Goal: Information Seeking & Learning: Learn about a topic

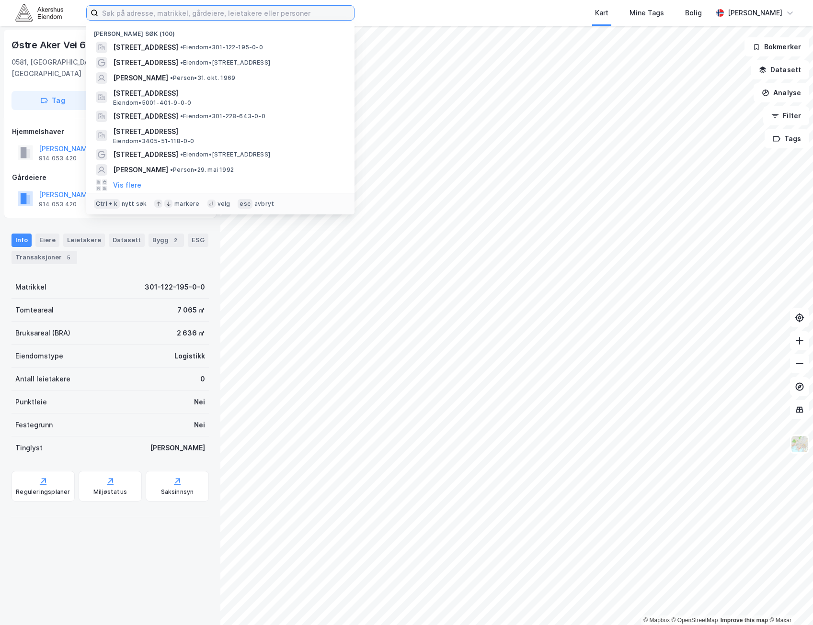
click at [259, 12] on input at bounding box center [226, 13] width 256 height 14
paste input "[STREET_ADDRESS]"
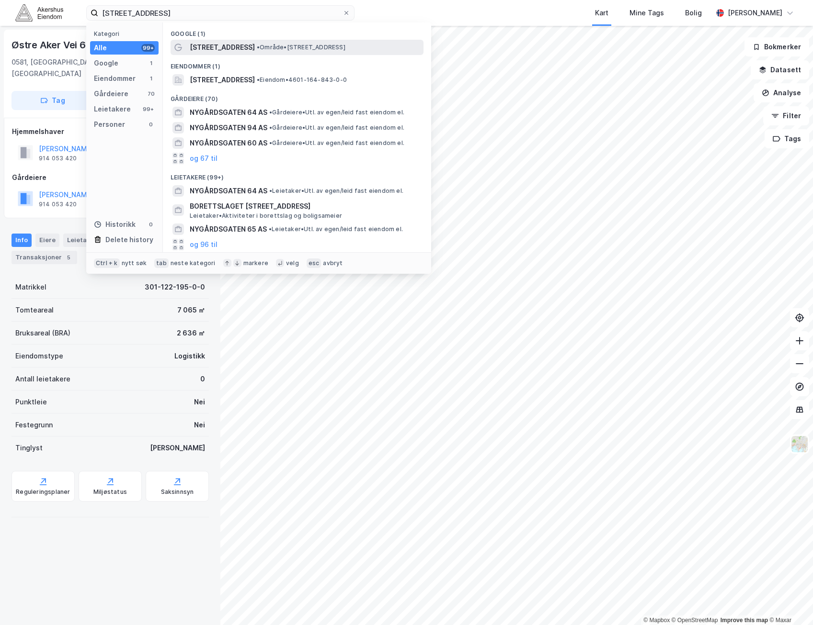
click at [257, 46] on span "• Område • [STREET_ADDRESS]" at bounding box center [301, 48] width 89 height 8
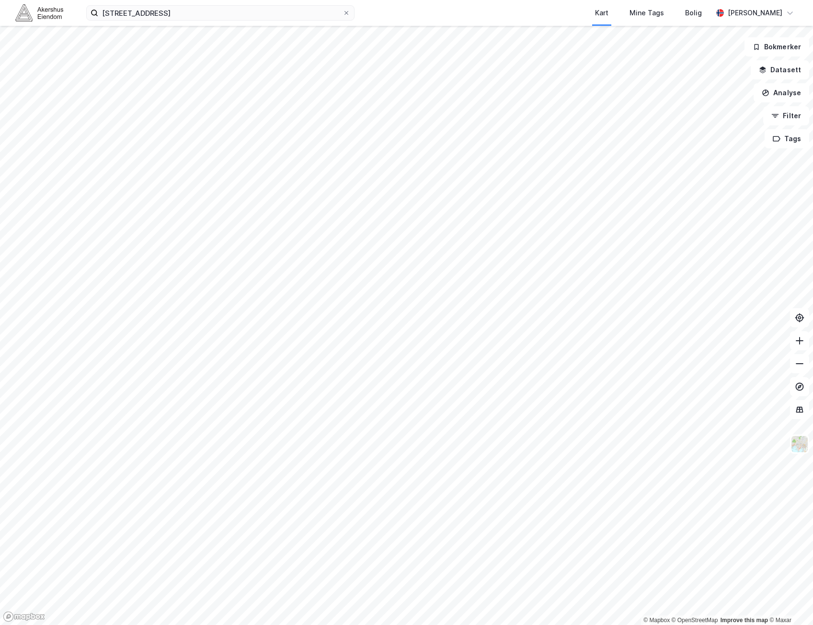
click at [289, 22] on div "[STREET_ADDRESS] Kart Mine Tags Bolig [PERSON_NAME]" at bounding box center [406, 13] width 813 height 26
click at [294, 11] on input "[STREET_ADDRESS]" at bounding box center [220, 13] width 244 height 14
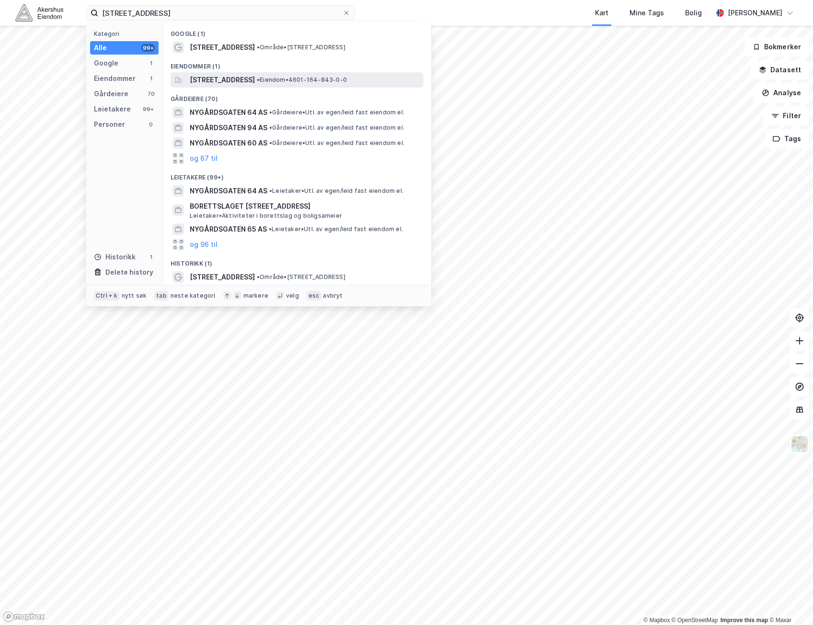
click at [255, 79] on span "[STREET_ADDRESS]" at bounding box center [222, 79] width 65 height 11
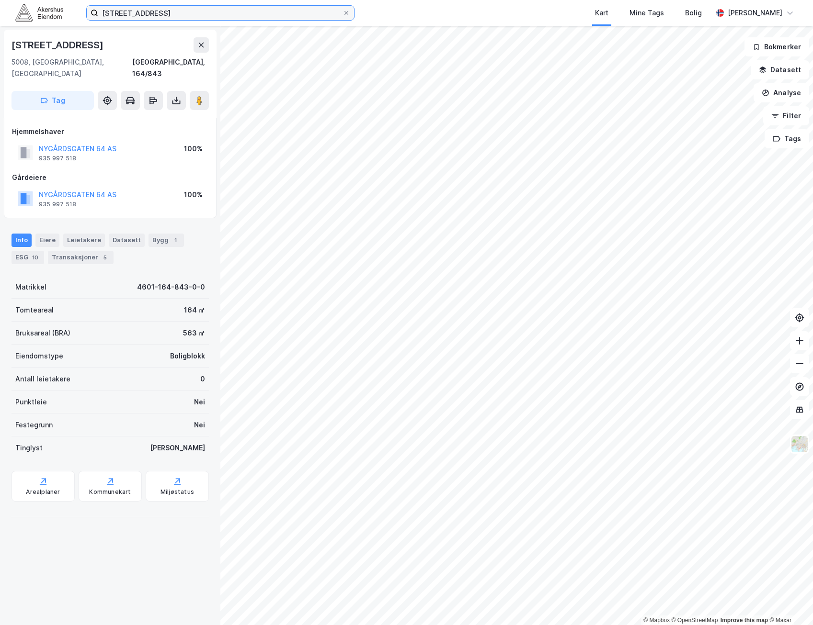
drag, startPoint x: 237, startPoint y: 11, endPoint x: -2, endPoint y: 8, distance: 239.9
click at [0, 8] on html "[STREET_ADDRESS] Kart Mine Tags Bolig [PERSON_NAME] © Mapbox © OpenStreetMap Im…" at bounding box center [406, 312] width 813 height 625
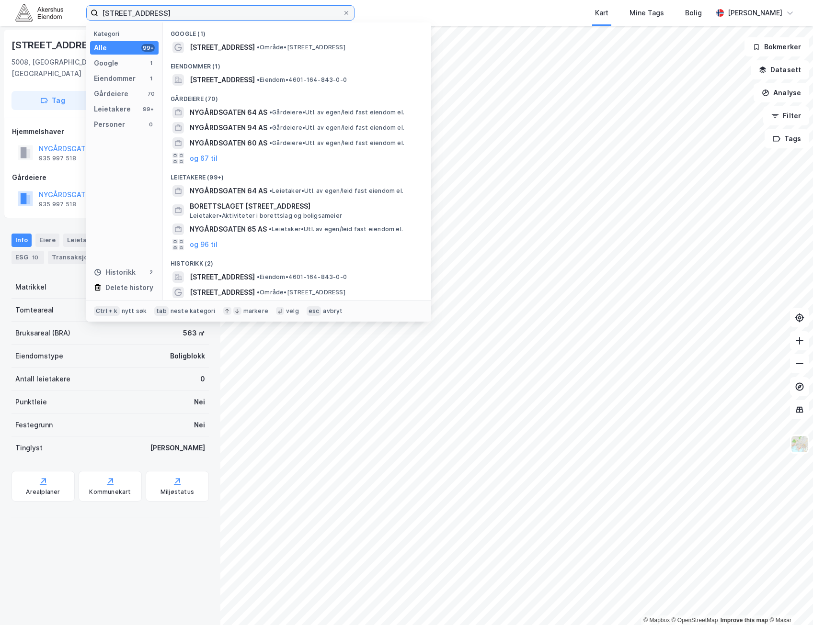
paste input "[STREET_ADDRESS]"
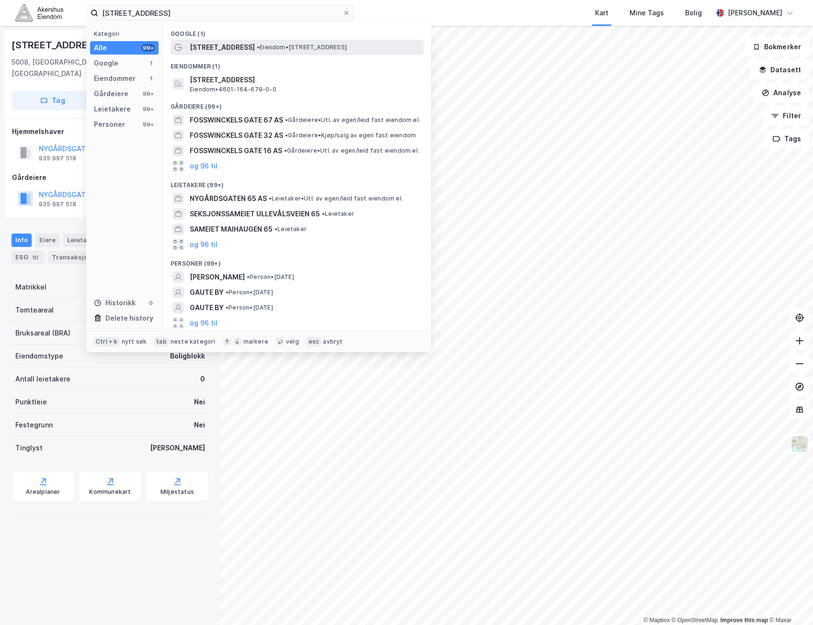
click at [264, 51] on span "• Eiendom • [STREET_ADDRESS]" at bounding box center [302, 48] width 90 height 8
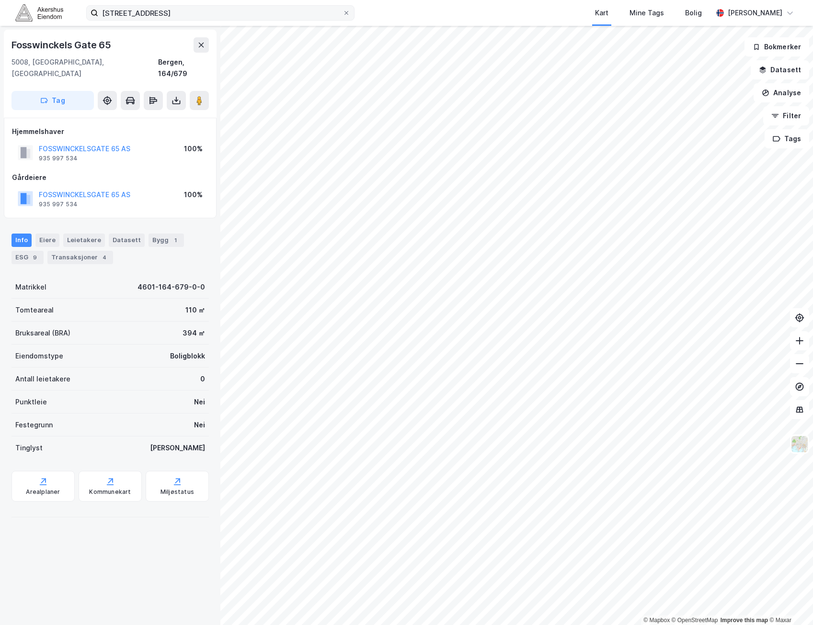
drag, startPoint x: 223, startPoint y: 23, endPoint x: 133, endPoint y: 10, distance: 90.9
click at [133, 10] on div "[STREET_ADDRESS] Kart Mine Tags Bolig [PERSON_NAME]" at bounding box center [406, 13] width 813 height 26
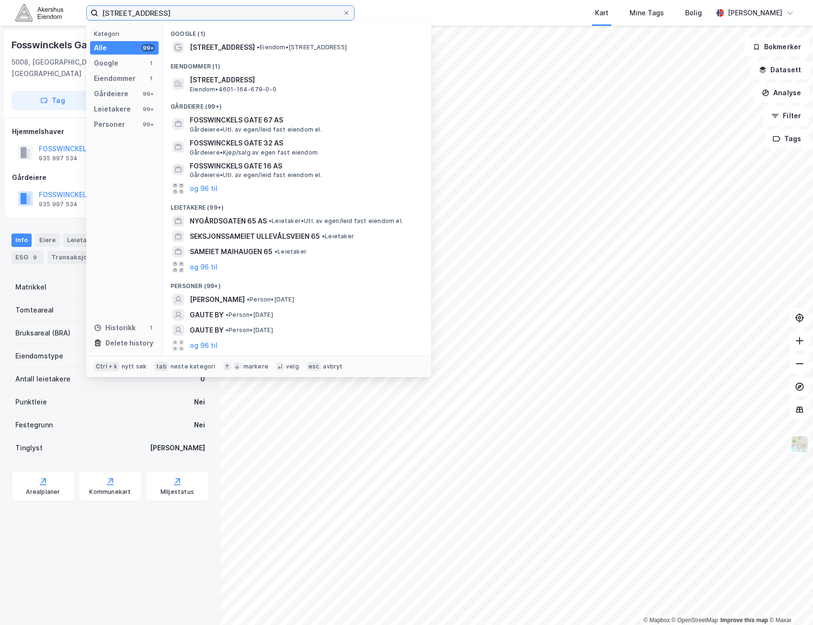
drag, startPoint x: 185, startPoint y: 9, endPoint x: -2, endPoint y: 11, distance: 187.7
click at [0, 11] on html "[STREET_ADDRESS] Kategori Alle 99+ Google 1 Eiendommer 1 Gårdeiere 99+ Leietake…" at bounding box center [406, 312] width 813 height 625
paste input "[STREET_ADDRESS]"
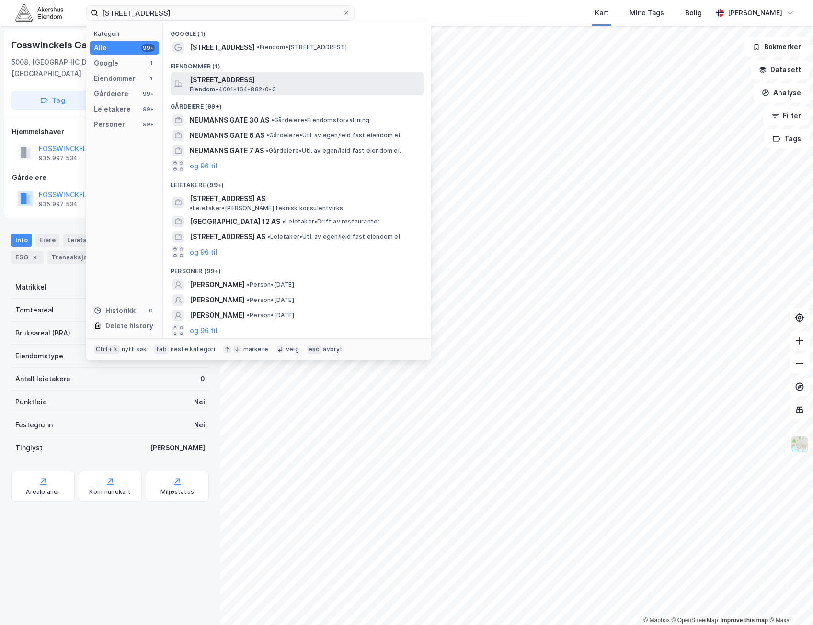
click at [290, 73] on div "[STREET_ADDRESS] • 4601-164-882-0-0" at bounding box center [296, 83] width 253 height 23
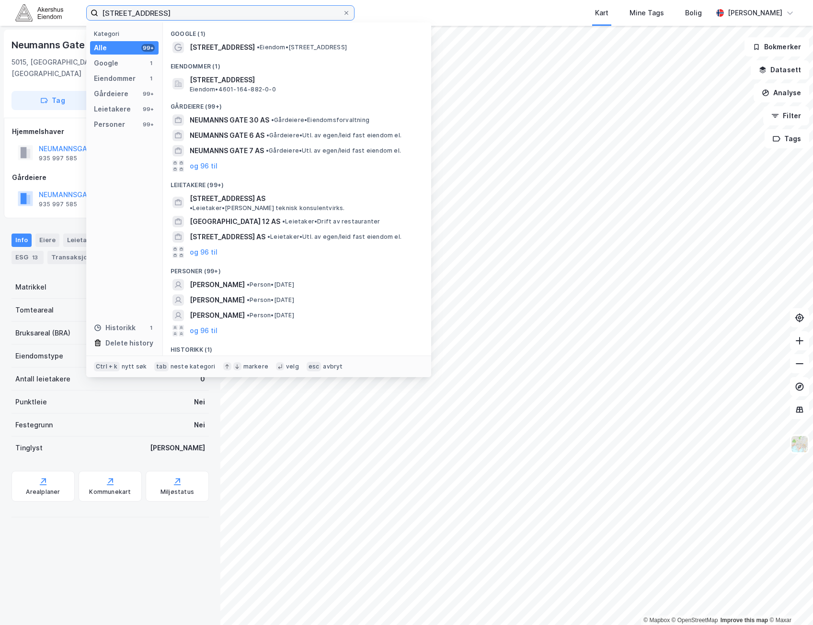
drag, startPoint x: 233, startPoint y: 12, endPoint x: -2, endPoint y: 7, distance: 235.1
click at [0, 7] on html "[STREET_ADDRESS] Kategori Alle 99+ Google 1 Eiendommer 1 Gårdeiere 99+ Leietake…" at bounding box center [406, 312] width 813 height 625
paste input "Furubakken 3"
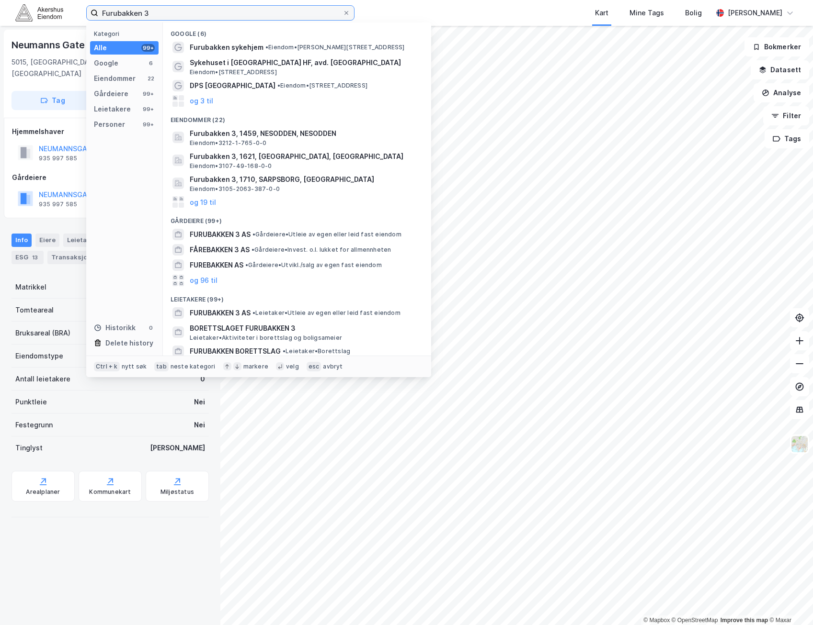
type input "Furubakken 3"
click at [205, 210] on div "Gårdeiere (99+)" at bounding box center [297, 218] width 268 height 17
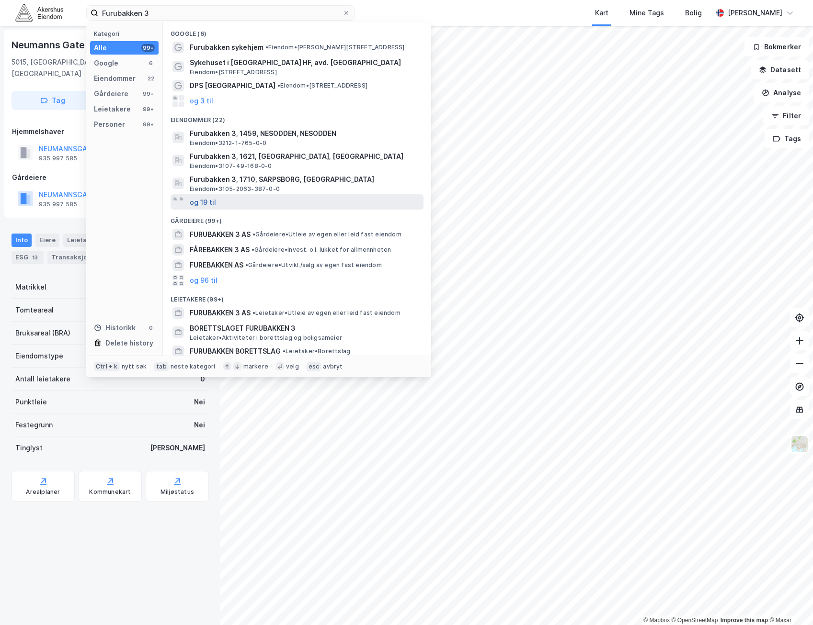
click at [206, 203] on button "og 19 til" at bounding box center [203, 201] width 26 height 11
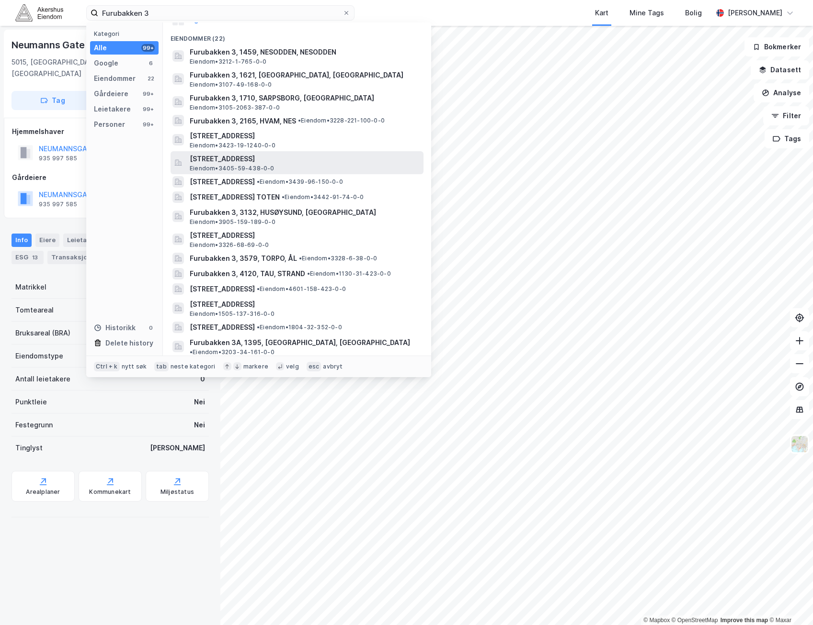
scroll to position [96, 0]
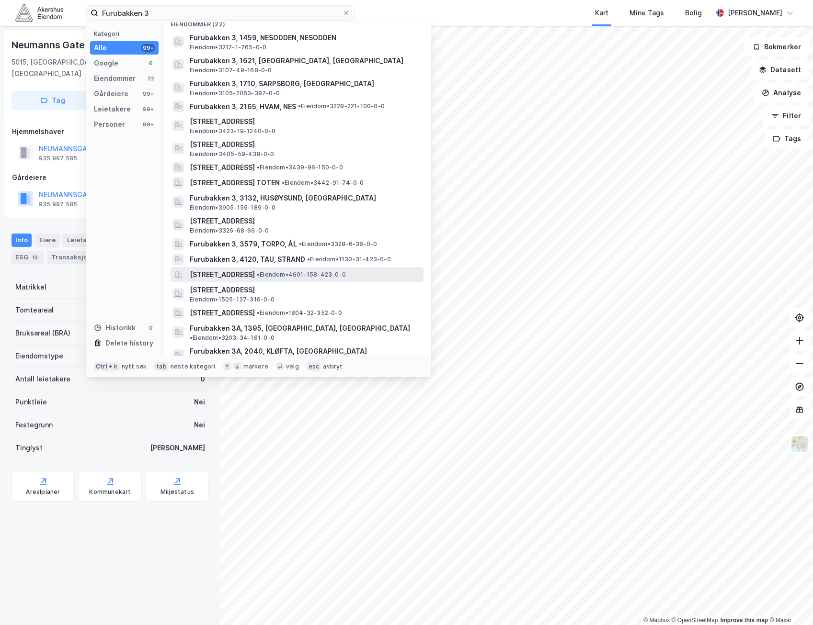
click at [255, 273] on span "[STREET_ADDRESS]" at bounding box center [222, 274] width 65 height 11
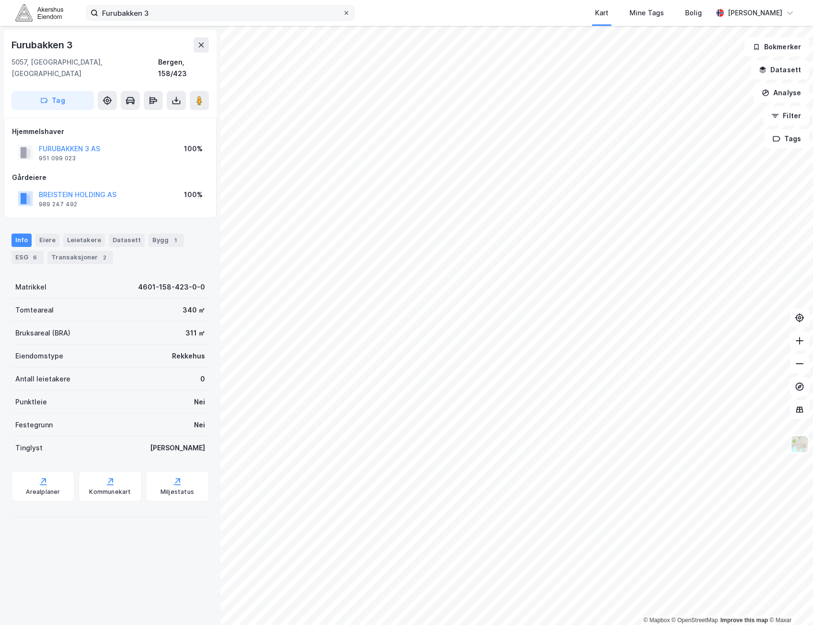
click at [343, 11] on icon at bounding box center [346, 13] width 6 height 6
click at [342, 11] on input "Furubakken 3" at bounding box center [220, 13] width 244 height 14
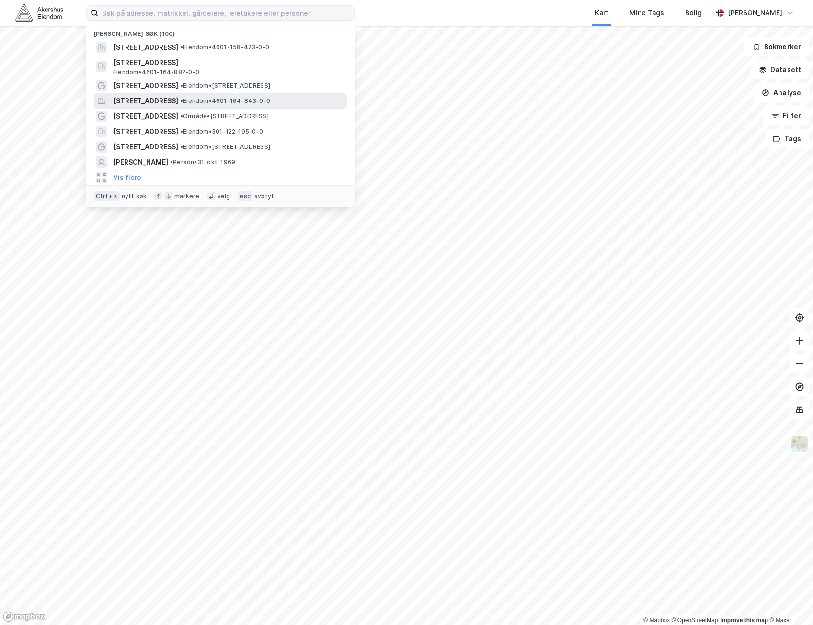
click at [176, 99] on span "[STREET_ADDRESS]" at bounding box center [145, 100] width 65 height 11
